Goal: Information Seeking & Learning: Learn about a topic

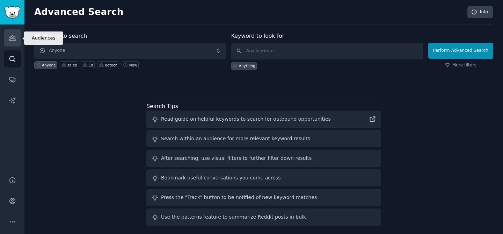
click at [16, 40] on link "Audiences" at bounding box center [12, 37] width 17 height 17
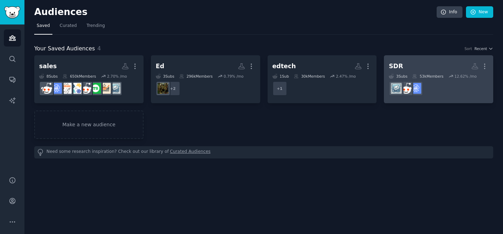
click at [446, 90] on dd "r/SaaSSales" at bounding box center [439, 89] width 100 height 20
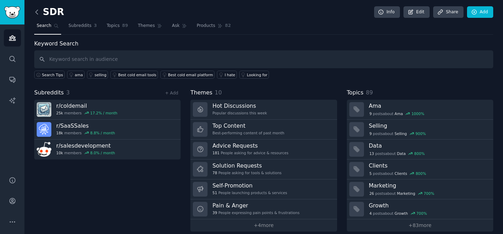
click at [40, 10] on icon at bounding box center [36, 11] width 7 height 7
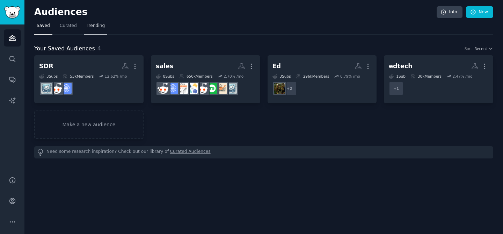
click at [98, 25] on span "Trending" at bounding box center [96, 26] width 18 height 6
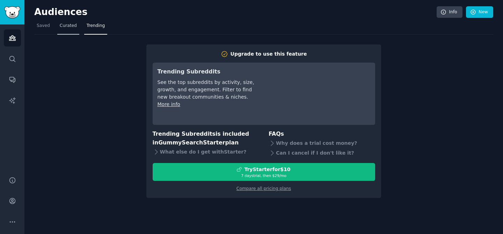
click at [62, 29] on span "Curated" at bounding box center [68, 26] width 17 height 6
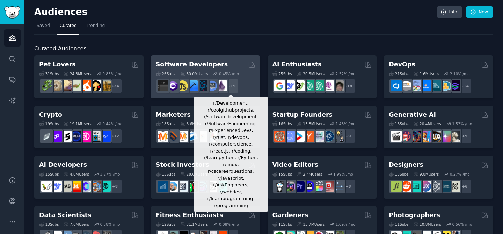
click at [232, 88] on div "+ 19" at bounding box center [231, 86] width 15 height 15
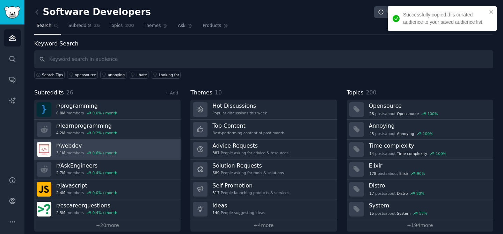
scroll to position [7, 0]
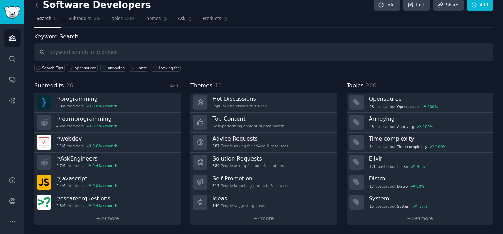
click at [37, 7] on icon at bounding box center [37, 5] width 2 height 4
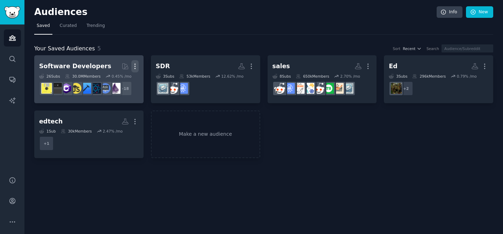
click at [133, 66] on icon "button" at bounding box center [134, 66] width 7 height 7
click at [115, 81] on p "Delete" at bounding box center [116, 80] width 16 height 7
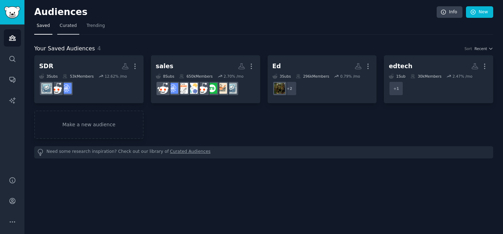
click at [66, 27] on span "Curated" at bounding box center [68, 26] width 17 height 6
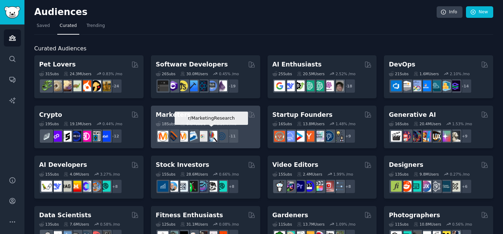
scroll to position [12, 0]
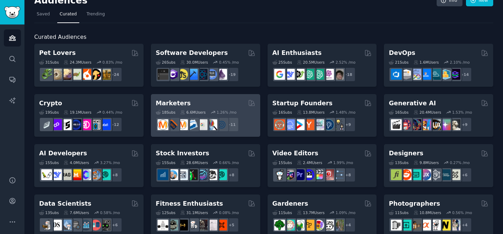
click at [229, 102] on div "Marketers" at bounding box center [206, 103] width 100 height 9
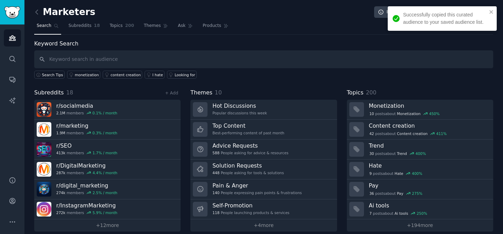
scroll to position [7, 0]
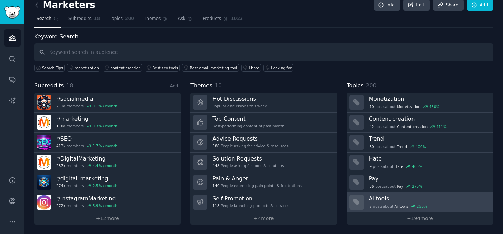
click at [411, 197] on h3 "Ai tools" at bounding box center [429, 198] width 120 height 7
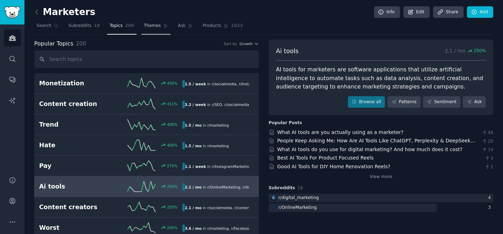
click at [148, 26] on span "Themes" at bounding box center [152, 26] width 17 height 6
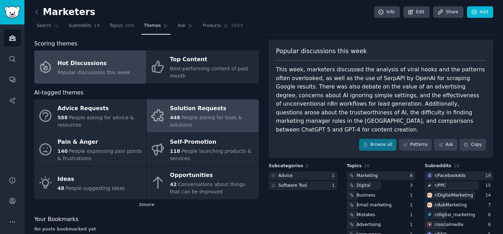
click at [199, 116] on span "People asking for tools & solutions" at bounding box center [206, 121] width 72 height 13
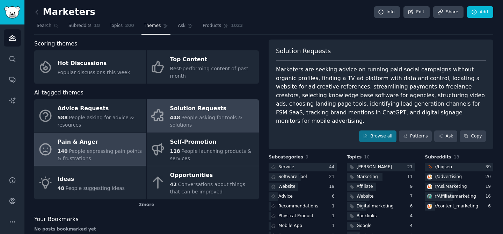
click at [101, 148] on div "140 People expressing pain points & frustrations" at bounding box center [100, 155] width 85 height 15
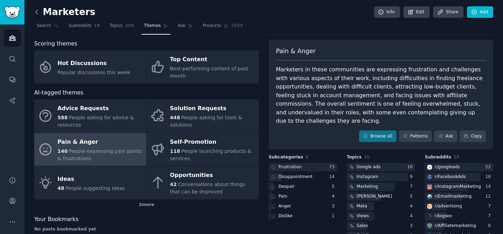
click at [36, 12] on icon at bounding box center [37, 12] width 2 height 4
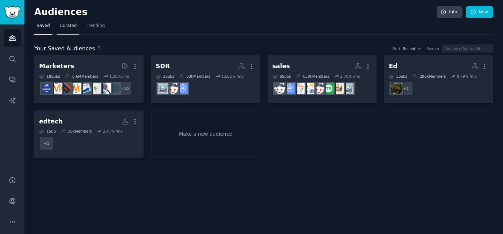
click at [71, 28] on span "Curated" at bounding box center [68, 26] width 17 height 6
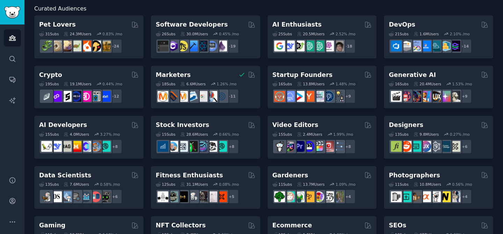
scroll to position [41, 0]
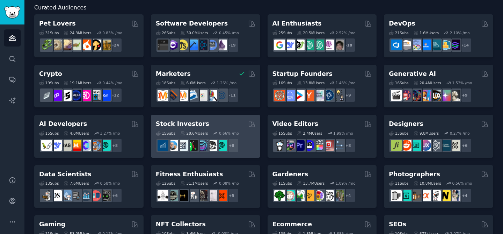
click at [225, 126] on div "Stock Investors" at bounding box center [206, 124] width 100 height 9
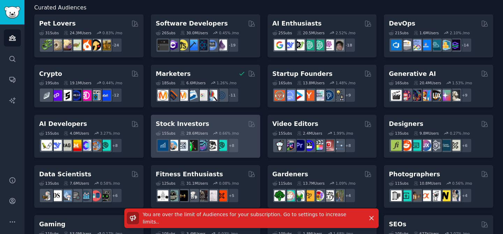
scroll to position [0, 0]
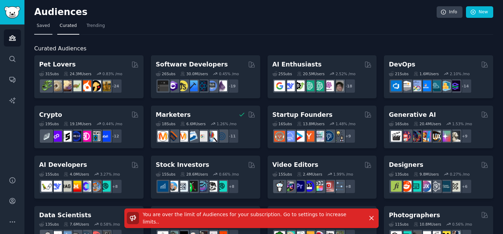
click at [39, 26] on span "Saved" at bounding box center [43, 26] width 13 height 6
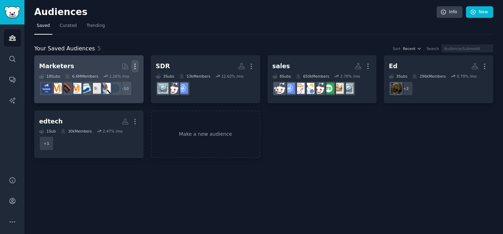
click at [134, 65] on icon "button" at bounding box center [134, 66] width 7 height 7
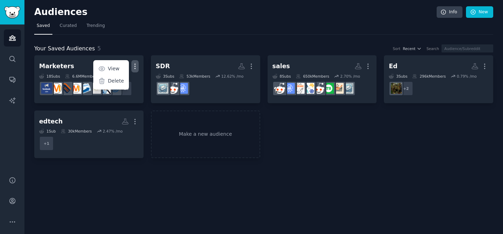
click at [304, 156] on div "Marketers More View Delete 18 Sub s 6.6M Members 1.26 % /mo + 10 SDR More 3 Sub…" at bounding box center [263, 106] width 459 height 103
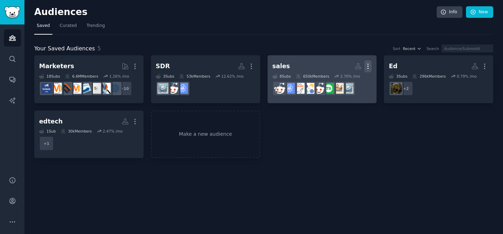
click at [367, 67] on icon "button" at bounding box center [368, 66] width 7 height 7
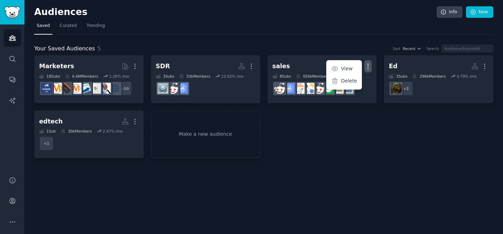
click at [343, 126] on div "Marketers More 18 Sub s 6.6M Members 1.26 % /mo + 10 SDR More 3 Sub s 53k Membe…" at bounding box center [263, 106] width 459 height 103
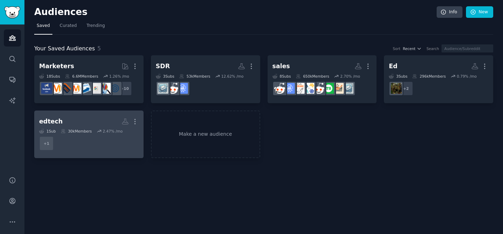
click at [109, 140] on dd "+ 1" at bounding box center [89, 144] width 100 height 20
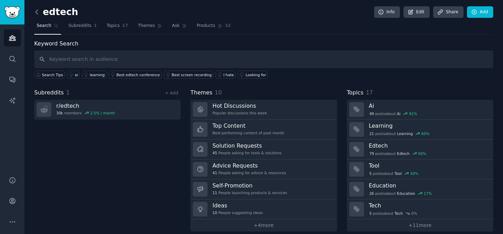
click at [36, 9] on icon at bounding box center [36, 11] width 7 height 7
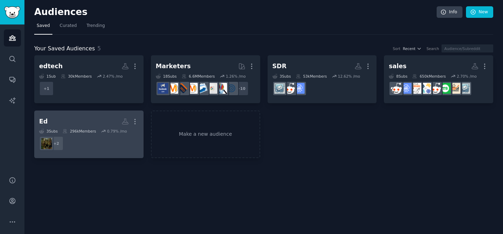
click at [93, 143] on dd "+ 2" at bounding box center [89, 144] width 100 height 20
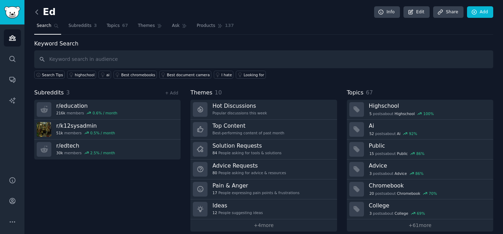
click at [36, 12] on icon at bounding box center [37, 12] width 2 height 4
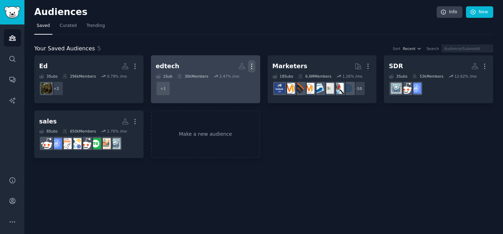
click at [252, 66] on icon "button" at bounding box center [251, 66] width 7 height 7
click at [230, 86] on div "Delete" at bounding box center [227, 81] width 33 height 15
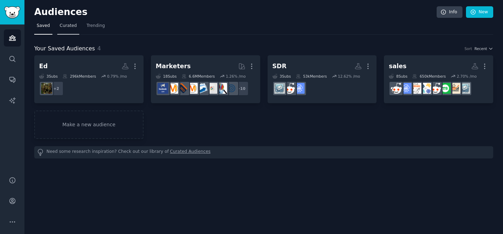
click at [68, 29] on link "Curated" at bounding box center [68, 27] width 22 height 14
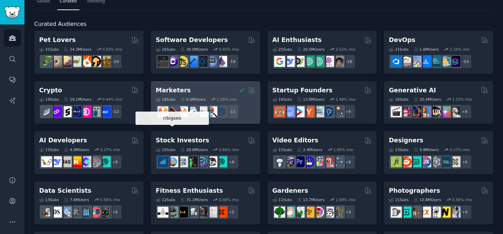
scroll to position [25, 0]
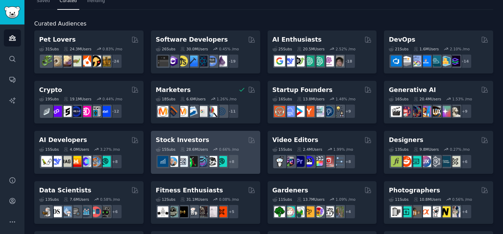
click at [240, 147] on div "15 Sub s 28.6M Users 0.66 % /mo" at bounding box center [206, 149] width 100 height 5
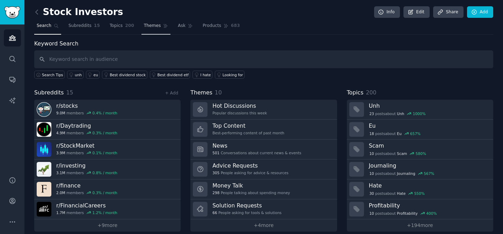
click at [153, 28] on span "Themes" at bounding box center [152, 26] width 17 height 6
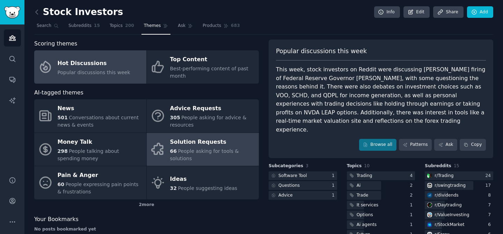
click at [181, 155] on div "66 People asking for tools & solutions" at bounding box center [212, 155] width 85 height 15
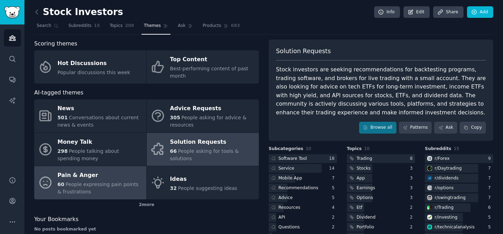
click at [90, 189] on div "60 People expressing pain points & frustrations" at bounding box center [100, 188] width 85 height 15
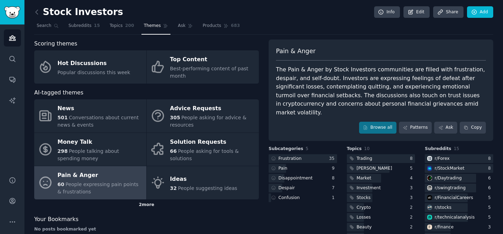
click at [142, 202] on div "2 more" at bounding box center [146, 204] width 225 height 11
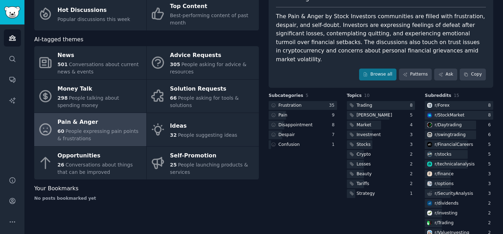
scroll to position [58, 0]
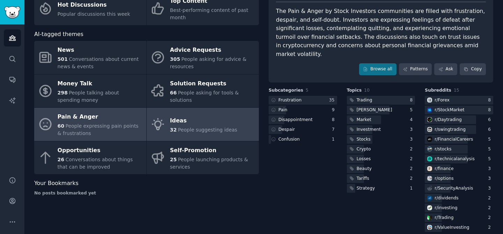
click at [206, 108] on link "Ideas 32 People suggesting ideas" at bounding box center [203, 124] width 112 height 33
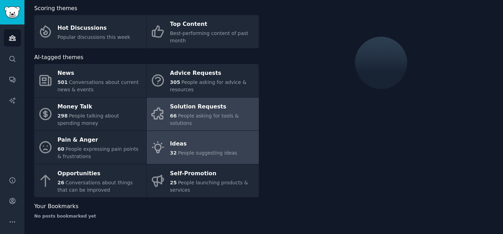
click at [193, 108] on div "Solution Requests" at bounding box center [212, 106] width 85 height 11
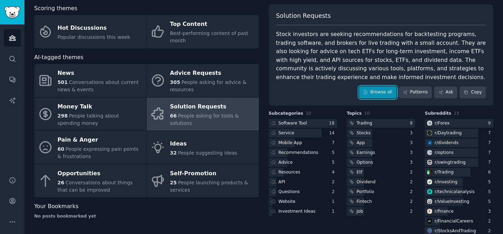
click at [377, 93] on link "Browse all" at bounding box center [377, 92] width 37 height 12
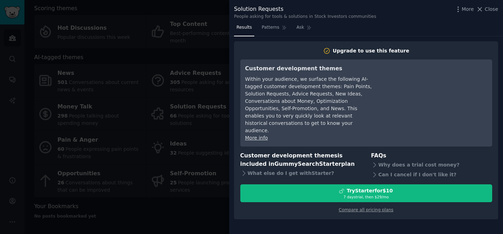
click at [200, 80] on div at bounding box center [251, 117] width 503 height 234
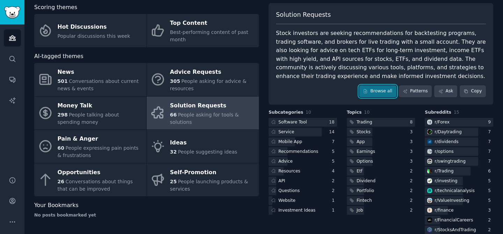
scroll to position [37, 0]
click at [296, 123] on div "Software Tool" at bounding box center [293, 122] width 29 height 6
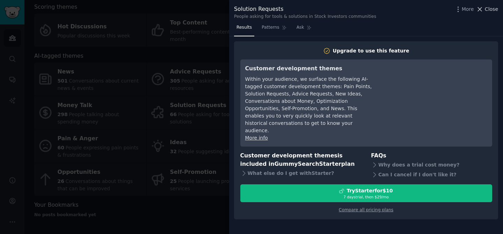
click at [491, 9] on span "Close" at bounding box center [491, 9] width 13 height 7
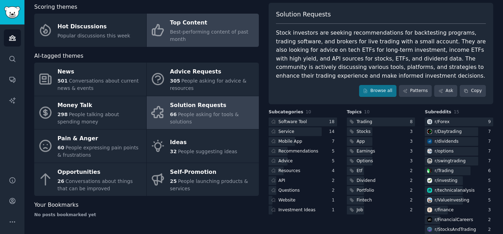
click at [182, 29] on span "Best-performing content of past month" at bounding box center [209, 35] width 78 height 13
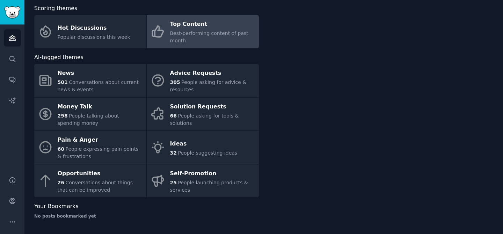
scroll to position [35, 0]
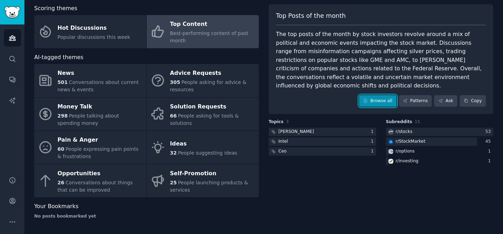
click at [378, 95] on link "Browse all" at bounding box center [377, 101] width 37 height 12
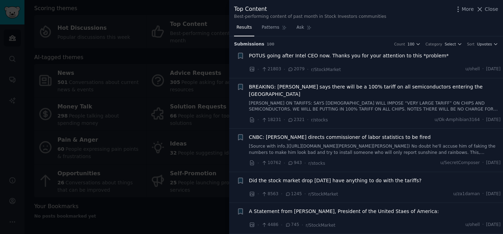
click at [481, 4] on div "Top Content Best-performing content of past month in Stock Investors communitie…" at bounding box center [366, 11] width 274 height 22
click at [481, 9] on icon at bounding box center [481, 9] width 4 height 4
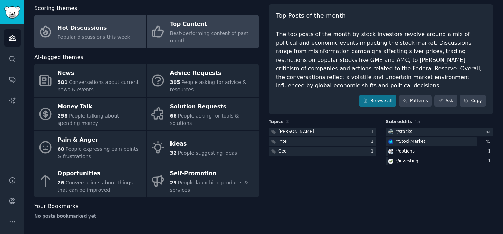
click at [139, 27] on link "Hot Discussions Popular discussions this week" at bounding box center [90, 31] width 112 height 33
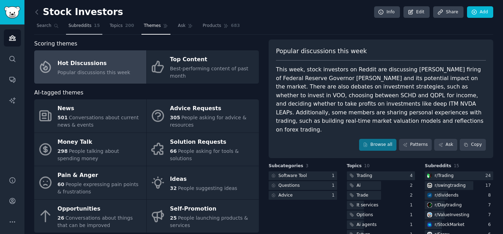
click at [87, 24] on span "Subreddits" at bounding box center [80, 26] width 23 height 6
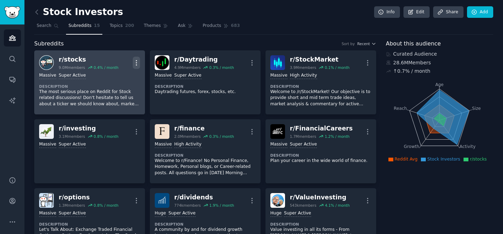
click at [135, 60] on icon "button" at bounding box center [136, 62] width 7 height 7
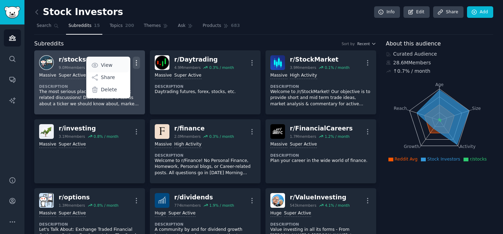
click at [105, 65] on p "View" at bounding box center [107, 65] width 12 height 7
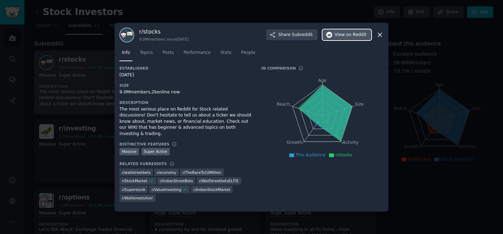
click at [353, 33] on span "on Reddit" at bounding box center [356, 35] width 20 height 6
click at [380, 34] on icon at bounding box center [380, 35] width 4 height 4
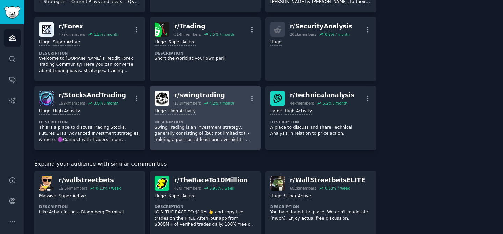
scroll to position [242, 0]
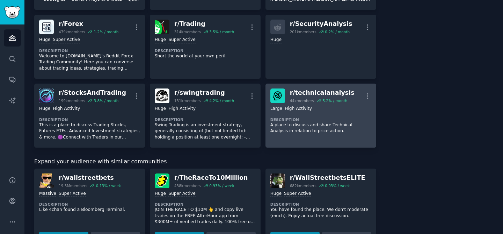
click at [320, 128] on p "A place to discuss and share Technical Analysis in relation to price action." at bounding box center [321, 128] width 101 height 12
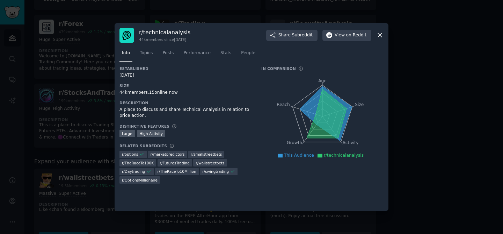
click at [381, 38] on icon at bounding box center [379, 34] width 7 height 7
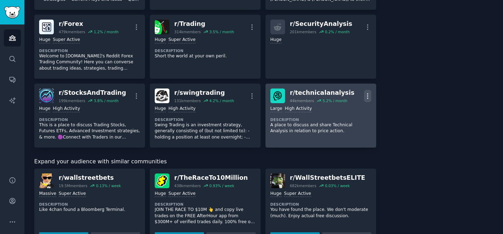
click at [365, 99] on icon "button" at bounding box center [367, 95] width 7 height 7
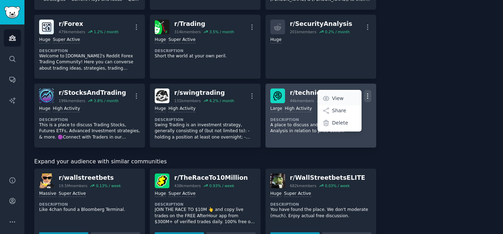
click at [339, 95] on p "View" at bounding box center [338, 98] width 12 height 7
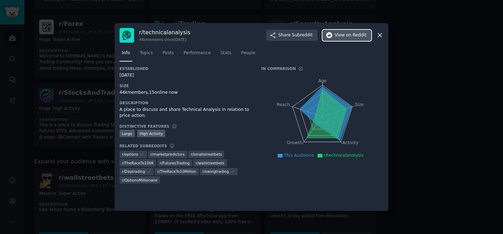
click at [339, 34] on span "View on Reddit" at bounding box center [351, 35] width 32 height 6
click at [380, 33] on icon at bounding box center [379, 34] width 7 height 7
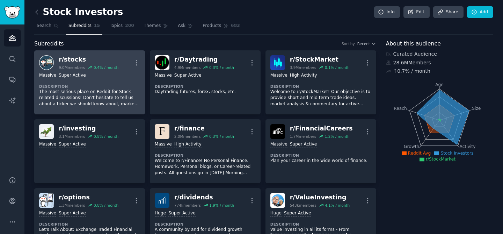
scroll to position [0, 0]
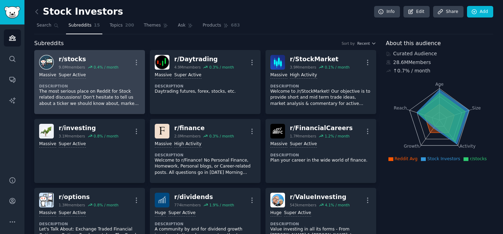
click at [123, 80] on div ">= 95th percentile for submissions / day Massive Super Active Description The m…" at bounding box center [89, 89] width 101 height 39
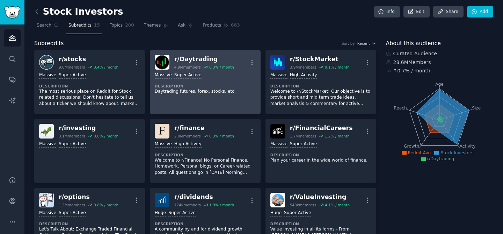
click at [238, 76] on div "Massive Super Active" at bounding box center [205, 75] width 101 height 7
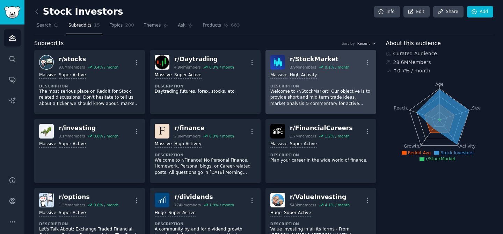
click at [332, 88] on p "Welcome to /r/StockMarket! Our objective is to provide short and mid term trade…" at bounding box center [321, 97] width 101 height 19
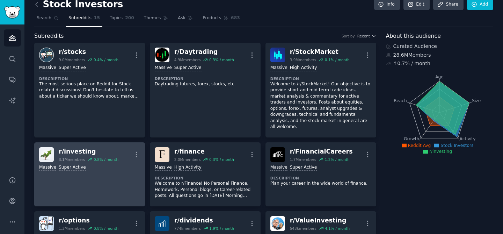
scroll to position [25, 0]
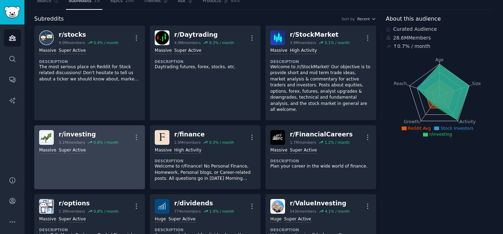
click at [108, 171] on link "r/ investing 3.1M members 0.8 % / month More Massive Super Active" at bounding box center [89, 157] width 111 height 64
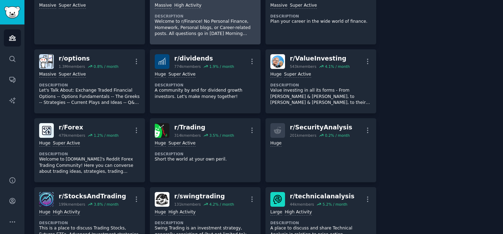
scroll to position [266, 0]
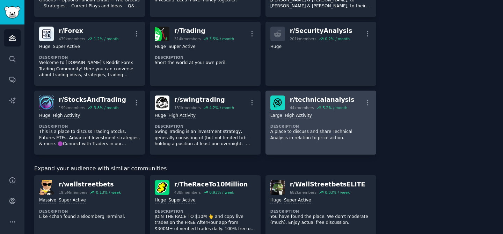
click at [298, 129] on p "A place to discuss and share Technical Analysis in relation to price action." at bounding box center [321, 135] width 101 height 12
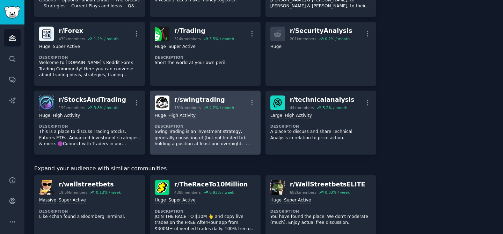
click at [226, 113] on div "Huge High Activity" at bounding box center [205, 116] width 101 height 7
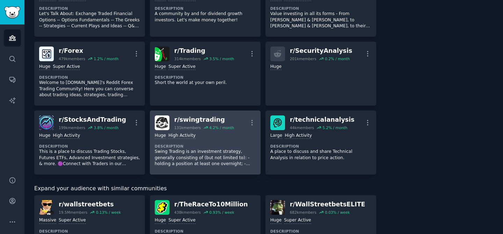
scroll to position [225, 0]
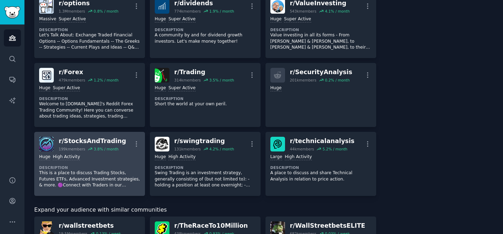
click at [127, 156] on div "Huge High Activity Description This is a place to discuss Trading Stocks, Futur…" at bounding box center [89, 170] width 101 height 39
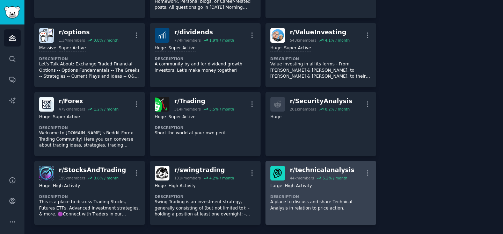
scroll to position [195, 0]
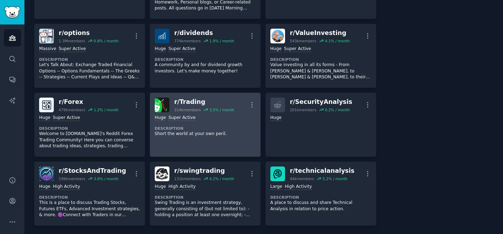
click at [218, 131] on p "Short the world at your own peril." at bounding box center [205, 134] width 101 height 6
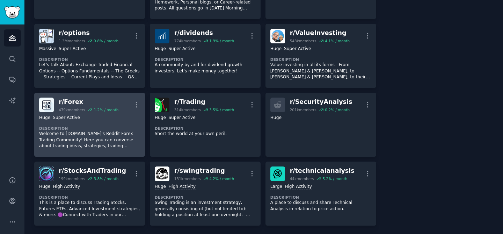
click at [108, 118] on div "Huge Super Active Description Welcome to FXGears.com's Reddit Forex Trading Com…" at bounding box center [89, 131] width 101 height 39
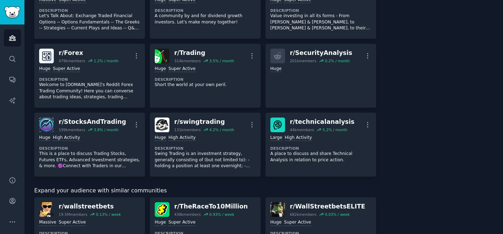
scroll to position [264, 0]
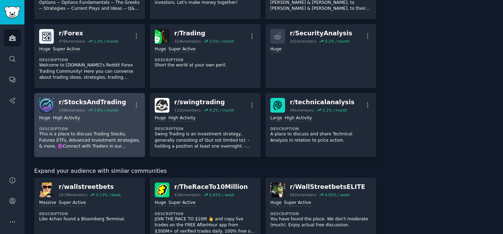
click at [106, 134] on p "This is a place to discuss Trading Stocks, Futures ETFs, Advanced Investment st…" at bounding box center [89, 140] width 101 height 19
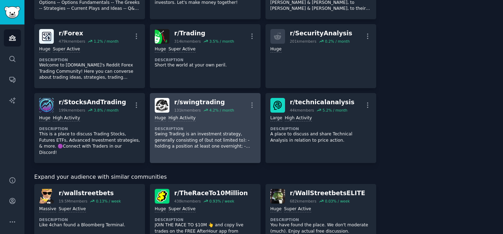
click at [211, 131] on p "Swing Trading is an investment strategy, generally consisting of (but not limit…" at bounding box center [205, 140] width 101 height 19
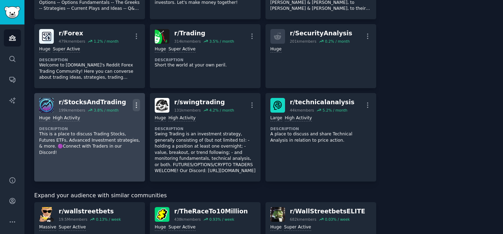
click at [135, 101] on icon "button" at bounding box center [136, 104] width 7 height 7
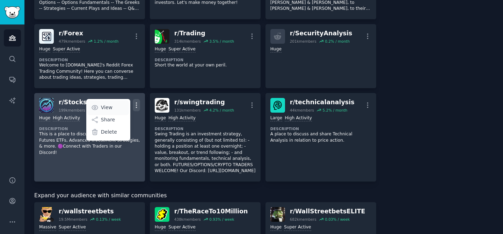
click at [111, 104] on p "View" at bounding box center [107, 107] width 12 height 7
click at [106, 104] on p "View" at bounding box center [107, 107] width 12 height 7
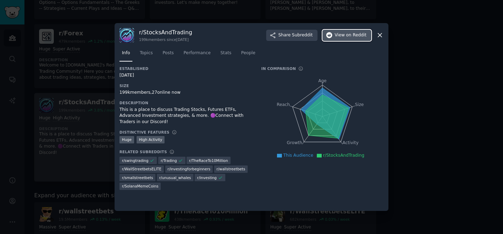
click at [339, 37] on span "View on Reddit" at bounding box center [351, 35] width 32 height 6
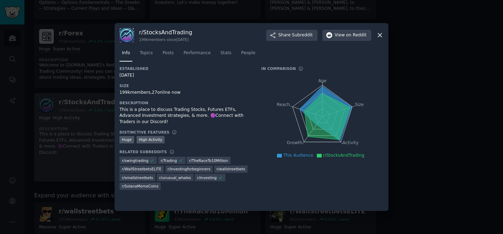
click at [380, 35] on icon at bounding box center [379, 34] width 7 height 7
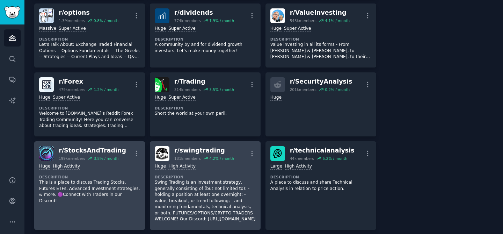
scroll to position [210, 0]
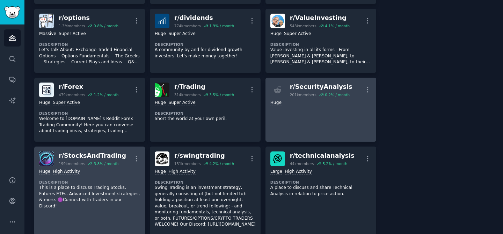
click at [348, 100] on div "Huge" at bounding box center [321, 103] width 101 height 7
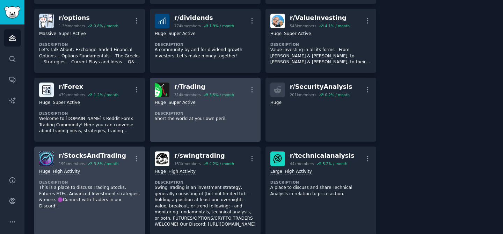
click at [237, 111] on dt "Description" at bounding box center [205, 113] width 101 height 5
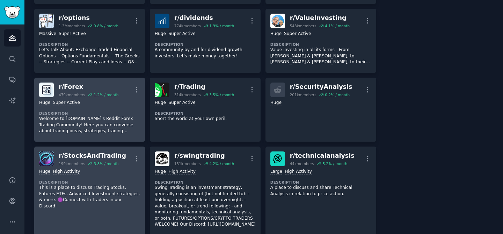
click at [127, 100] on div "Huge Super Active" at bounding box center [89, 103] width 101 height 7
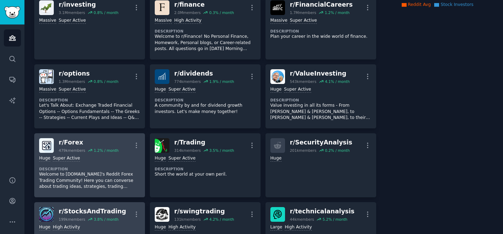
scroll to position [154, 0]
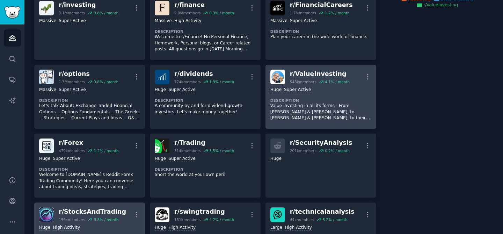
click at [318, 84] on div "100,000 - 1,000,000 members Huge Super Active Description Value investing in al…" at bounding box center [321, 103] width 101 height 39
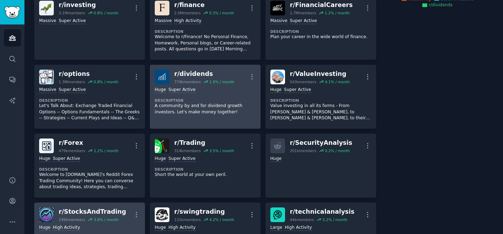
click at [228, 98] on dt "Description" at bounding box center [205, 100] width 101 height 5
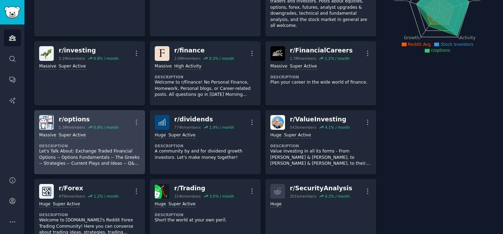
click at [100, 143] on dt "Description" at bounding box center [89, 145] width 101 height 5
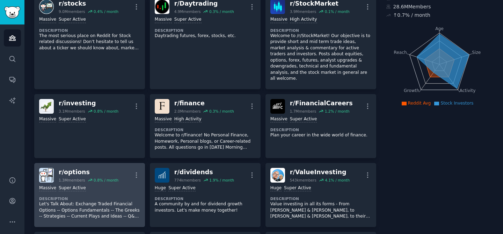
scroll to position [53, 0]
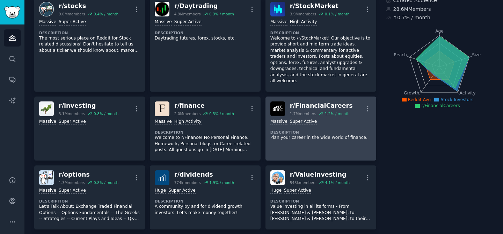
click at [344, 130] on dt "Description" at bounding box center [321, 132] width 101 height 5
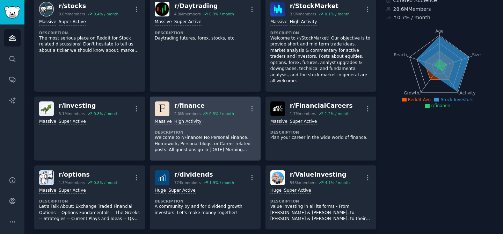
click at [229, 135] on p "Welcome to r/Finance! No Personal Finance, Homework, Personal blogs, or Career-…" at bounding box center [205, 144] width 101 height 19
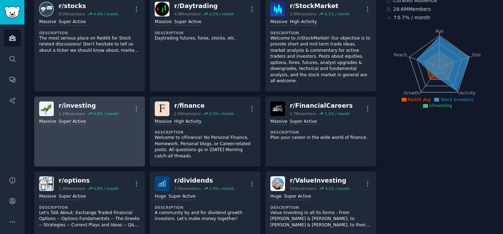
click at [129, 137] on link "r/ investing 3.1M members 0.8 % / month More Massive Super Active" at bounding box center [89, 131] width 111 height 70
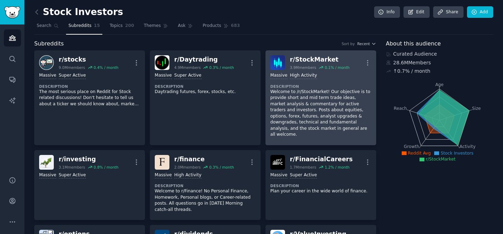
click at [361, 102] on p "Welcome to /r/StockMarket! Our objective is to provide short and mid term trade…" at bounding box center [321, 113] width 101 height 49
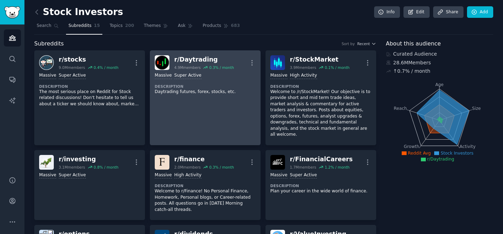
click at [203, 103] on link "r/ Daytrading 4.9M members 0.3 % / month More Massive Super Active Description …" at bounding box center [205, 97] width 111 height 95
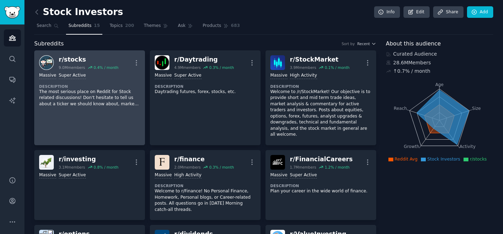
click at [99, 113] on link "r/ stocks 9.0M members 0.4 % / month More >= 95th percentile for submissions / …" at bounding box center [89, 97] width 111 height 95
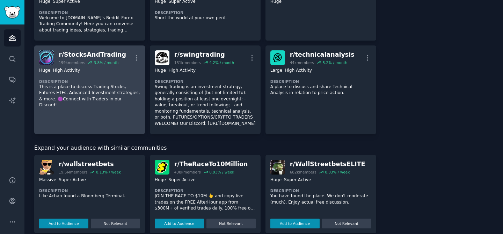
scroll to position [314, 0]
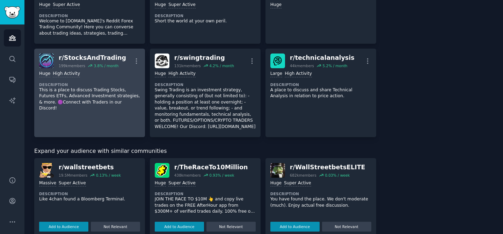
click at [100, 110] on link "r/ StocksAndTrading 199k members 3.8 % / month More Huge High Activity Descript…" at bounding box center [89, 93] width 111 height 88
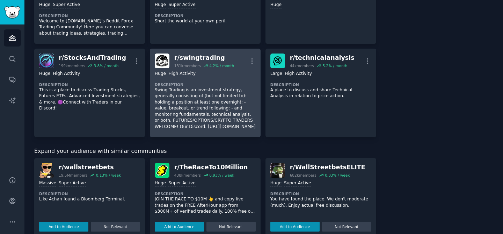
click at [197, 115] on p "Swing Trading is an investment strategy, generally consisting of (but not limit…" at bounding box center [205, 108] width 101 height 43
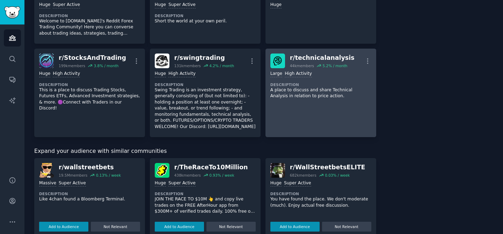
click at [332, 100] on link "r/ technicalanalysis 44k members 5.2 % / month More Large High Activity Descrip…" at bounding box center [321, 93] width 111 height 88
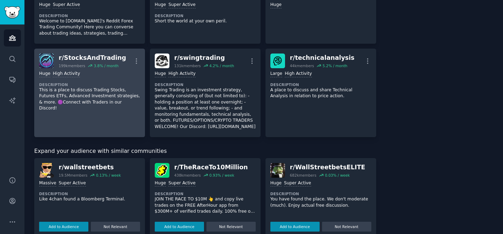
click at [97, 93] on p "This is a place to discuss Trading Stocks, Futures ETFs, Advanced Investment st…" at bounding box center [89, 99] width 101 height 24
